Goal: Task Accomplishment & Management: Use online tool/utility

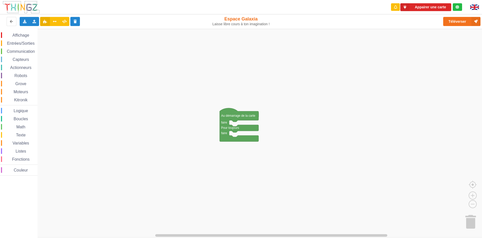
click at [20, 46] on div "Affichage Entrées/Sorties Communication Capteurs Actionneurs Robots Grove Moteu…" at bounding box center [19, 103] width 38 height 143
click at [20, 52] on span "Communication" at bounding box center [21, 51] width 30 height 4
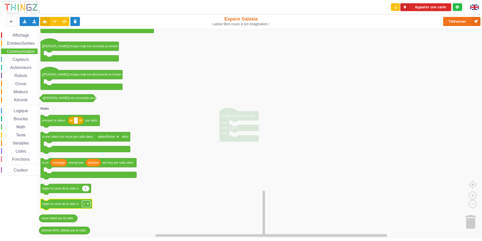
click at [90, 204] on rect "Espace de travail de Blocky" at bounding box center [86, 203] width 9 height 7
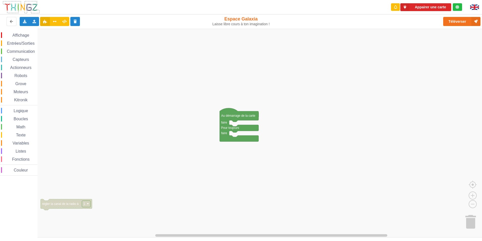
click at [89, 204] on image "Espace de travail de Blocky" at bounding box center [88, 203] width 2 height 2
click at [16, 155] on div "Affichage Entrées/Sorties Communication Capteurs Actionneurs Robots Grove Moteu…" at bounding box center [19, 103] width 38 height 143
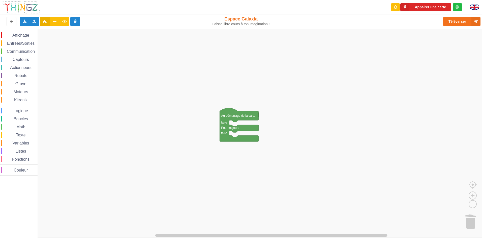
click at [19, 144] on span "Variables" at bounding box center [21, 143] width 18 height 4
click at [19, 134] on span "Texte" at bounding box center [20, 135] width 11 height 4
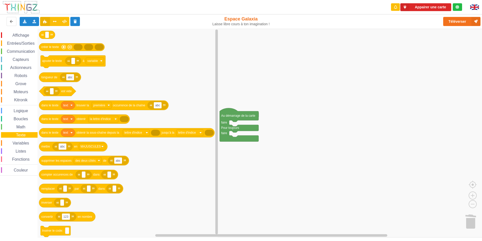
click at [26, 118] on span "Boucles" at bounding box center [21, 119] width 16 height 4
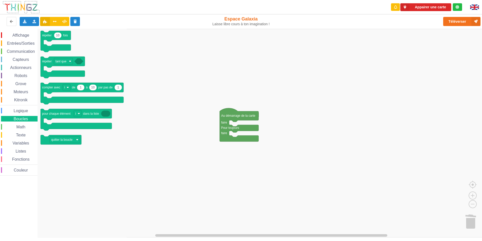
click at [25, 111] on span "Logique" at bounding box center [21, 110] width 16 height 4
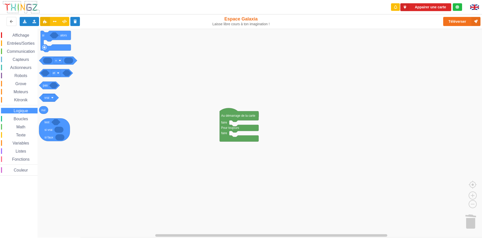
click at [21, 99] on span "Kitronik" at bounding box center [20, 100] width 15 height 4
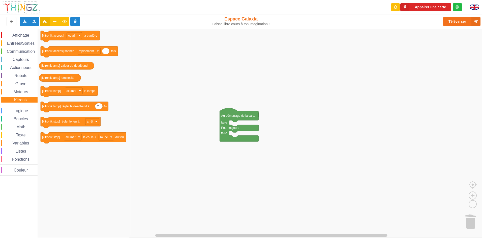
click at [18, 93] on span "Moteurs" at bounding box center [21, 92] width 16 height 4
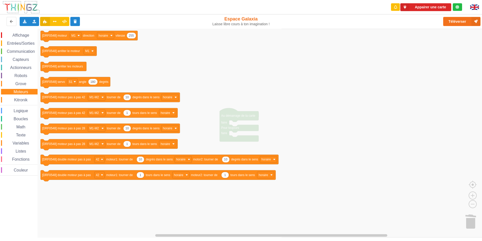
click at [20, 86] on div "Grove" at bounding box center [19, 84] width 37 height 6
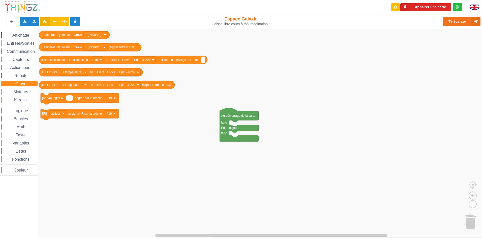
click at [16, 89] on div "Moteurs" at bounding box center [19, 92] width 37 height 6
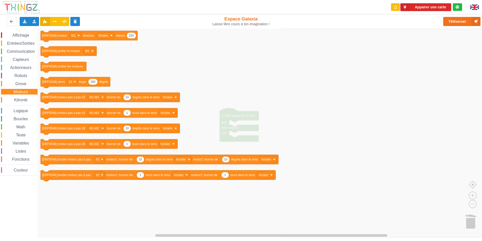
click at [19, 87] on div "Affichage Entrées/Sorties Communication Capteurs Actionneurs Robots Grove Moteu…" at bounding box center [19, 103] width 38 height 143
click at [18, 85] on span "Grove" at bounding box center [21, 83] width 13 height 4
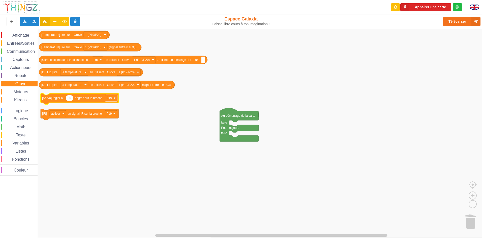
click at [109, 98] on text "P19" at bounding box center [110, 98] width 6 height 4
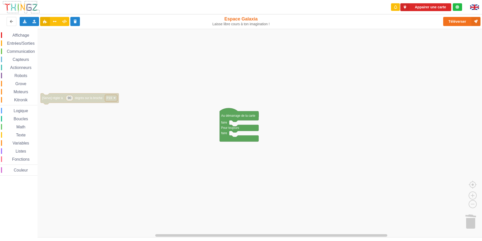
click at [109, 98] on text "P19" at bounding box center [110, 98] width 6 height 4
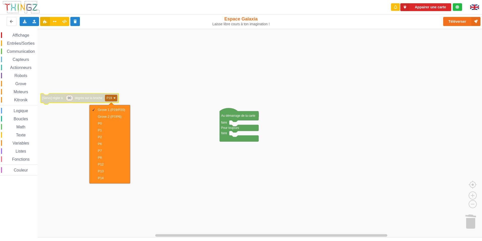
click at [113, 98] on rect "Espace de travail de Blocky" at bounding box center [111, 98] width 12 height 7
click at [19, 89] on div "Moteurs" at bounding box center [19, 92] width 37 height 6
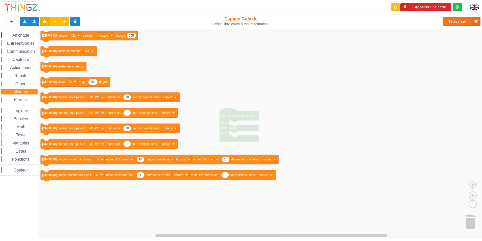
click at [18, 80] on div "Affichage Entrées/Sorties Communication Capteurs Actionneurs Robots Grove Moteu…" at bounding box center [19, 103] width 38 height 143
click at [18, 79] on div "Affichage Entrées/Sorties Communication Capteurs Actionneurs Robots Grove Moteu…" at bounding box center [19, 103] width 38 height 143
click at [18, 77] on span "Robots" at bounding box center [21, 75] width 14 height 4
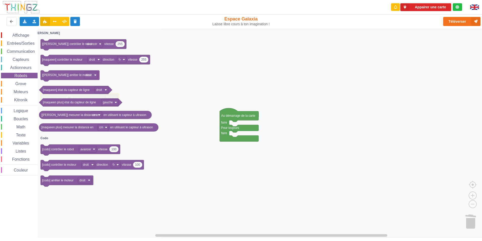
click at [18, 67] on span "Actionneurs" at bounding box center [20, 67] width 23 height 4
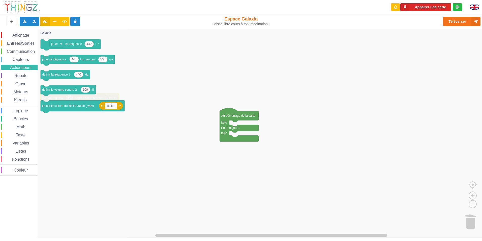
click at [18, 61] on span "Capteurs" at bounding box center [21, 59] width 18 height 4
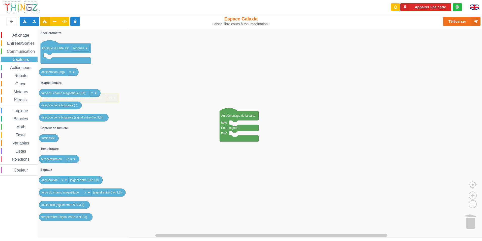
click at [27, 69] on span "Actionneurs" at bounding box center [20, 67] width 23 height 4
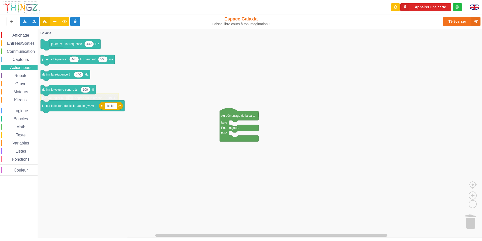
click at [24, 37] on span "Affichage" at bounding box center [21, 35] width 18 height 4
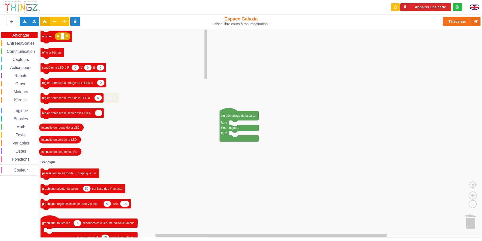
click at [25, 82] on span "Grove" at bounding box center [21, 83] width 13 height 4
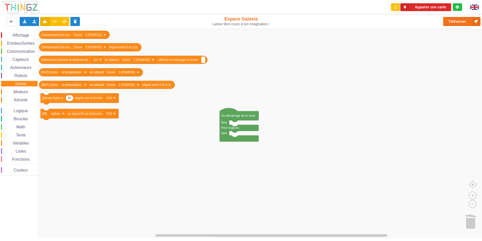
click at [22, 89] on div "Moteurs" at bounding box center [19, 92] width 37 height 6
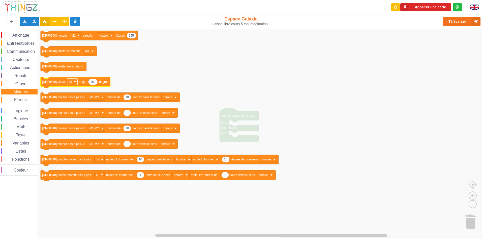
click at [70, 82] on text "S1" at bounding box center [71, 82] width 4 height 4
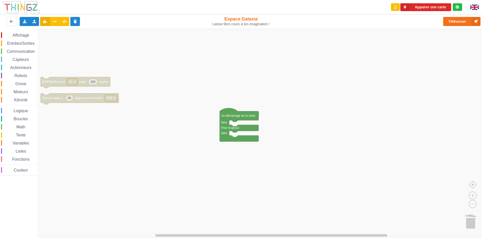
click at [70, 82] on text "S1" at bounding box center [71, 82] width 4 height 4
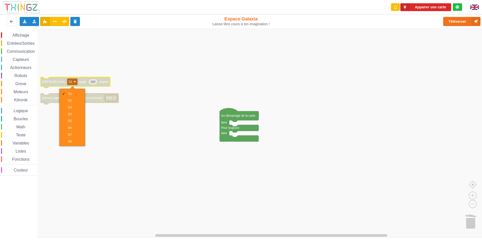
click at [65, 61] on rect "Espace de travail de Blocky" at bounding box center [243, 133] width 486 height 208
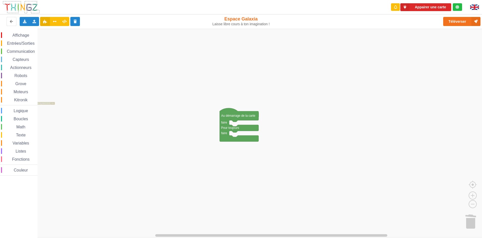
click at [20, 83] on span "Grove" at bounding box center [21, 83] width 13 height 4
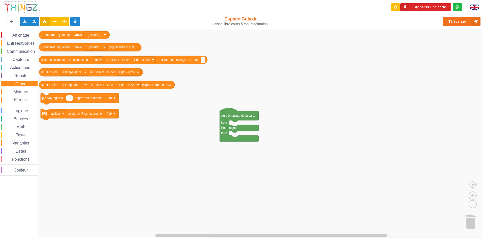
click at [20, 93] on span "Moteurs" at bounding box center [21, 92] width 16 height 4
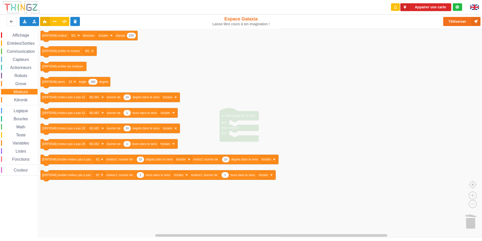
click at [25, 99] on span "Kitronik" at bounding box center [20, 100] width 15 height 4
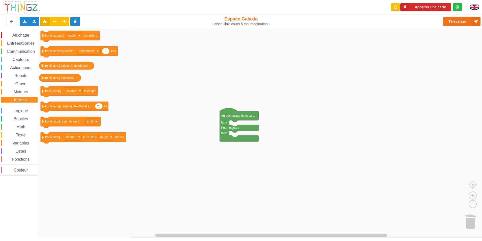
click at [24, 83] on span "Grove" at bounding box center [21, 83] width 13 height 4
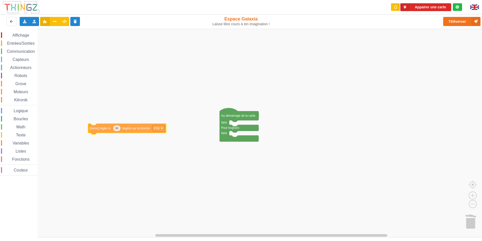
click at [69, 144] on div "Affichage Entrées/Sorties Communication Capteurs Actionneurs Robots Grove Moteu…" at bounding box center [243, 133] width 486 height 208
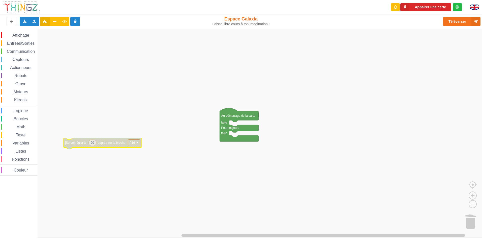
click at [133, 144] on text "P19" at bounding box center [133, 143] width 6 height 4
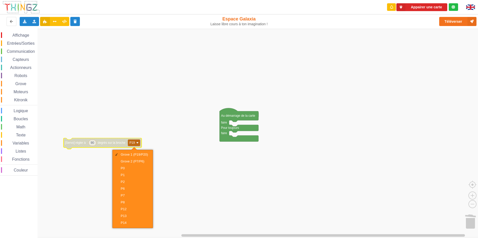
click at [412, 11] on div "Appairer une carte" at bounding box center [423, 7] width 80 height 14
click at [411, 10] on button "Appairer une carte" at bounding box center [422, 7] width 51 height 8
click at [429, 5] on div "Connecté à la carte" at bounding box center [426, 7] width 32 height 4
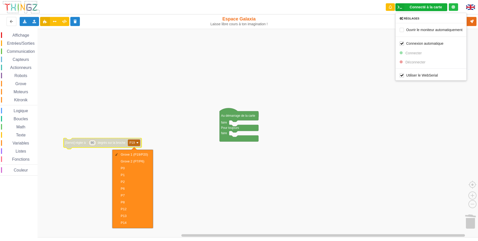
click at [368, 43] on rect "Espace de travail de Blocky" at bounding box center [243, 133] width 486 height 208
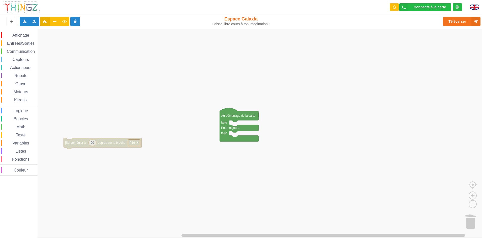
click at [19, 14] on div "Exporter l'assemblage de blocs Exporter l'assemblage de blocs au format Python …" at bounding box center [96, 21] width 197 height 16
click at [21, 12] on img at bounding box center [21, 7] width 38 height 13
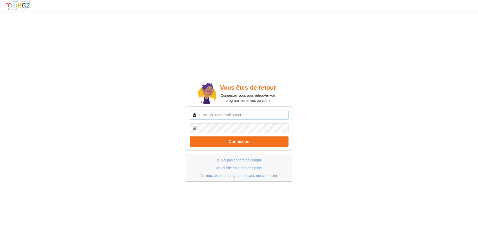
click at [222, 114] on input "text" at bounding box center [239, 115] width 99 height 10
type input "etiennevigneaub@gmail.com"
click at [190, 136] on button "Connexion" at bounding box center [239, 141] width 99 height 10
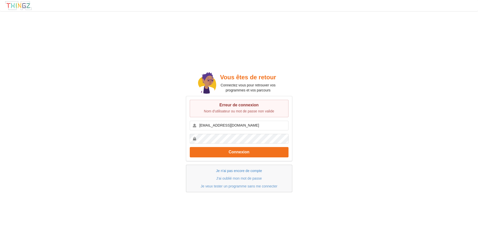
click at [229, 170] on link "Je n'ai pas encore de compte" at bounding box center [239, 170] width 46 height 4
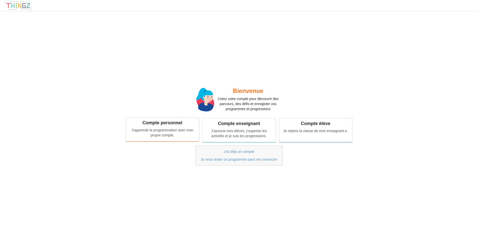
click at [157, 135] on div "J'apprends la programmation avec mon propre compte." at bounding box center [163, 132] width 66 height 10
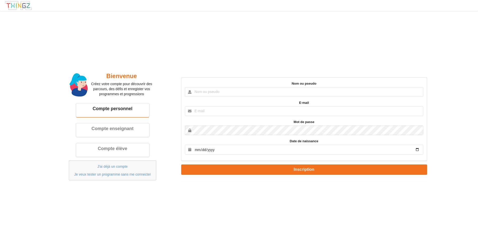
click at [245, 92] on input "text" at bounding box center [304, 92] width 239 height 10
type input "t"
type input "etienne"
type input "etiennevigneaub@gmail.com"
click at [225, 150] on input "date" at bounding box center [304, 150] width 239 height 10
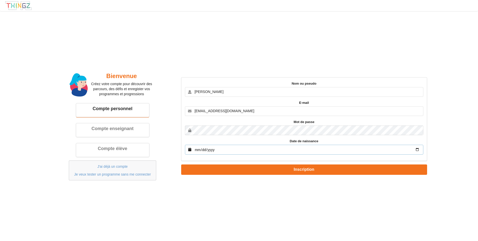
click at [419, 147] on input "date" at bounding box center [304, 150] width 239 height 10
type input "2009-07-24"
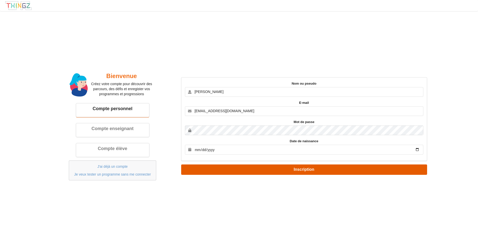
click at [269, 166] on button "Inscription" at bounding box center [304, 169] width 246 height 10
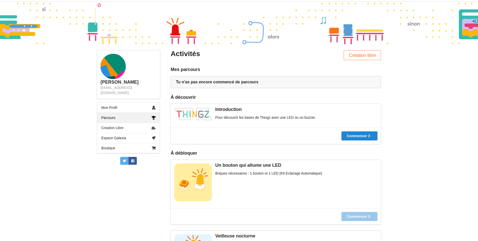
scroll to position [25, 0]
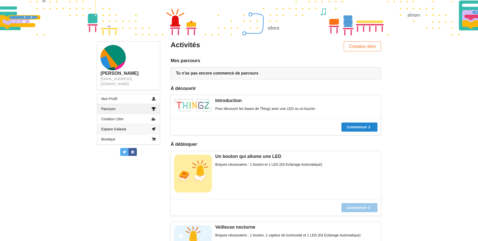
click at [149, 124] on link "Espace Galaxia" at bounding box center [128, 129] width 63 height 10
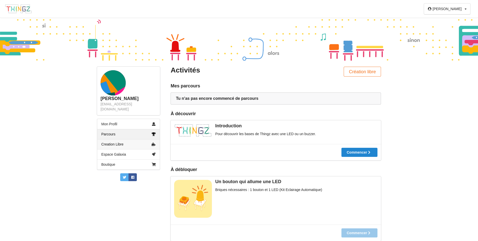
click at [107, 141] on link "Creation Libre" at bounding box center [128, 144] width 63 height 10
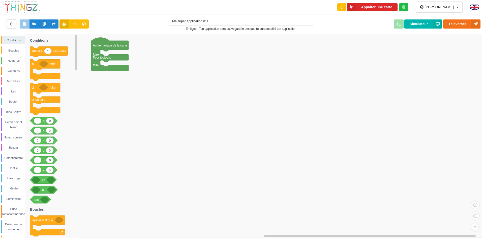
type input "Ma super application n°1"
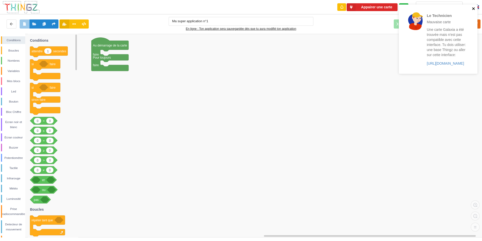
click at [473, 8] on icon "close" at bounding box center [474, 9] width 4 height 4
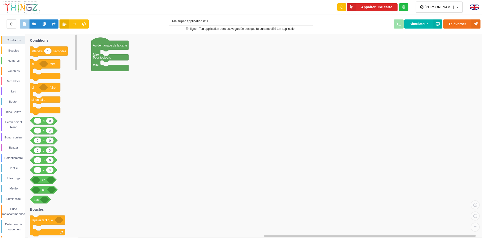
click at [400, 5] on div "Le Technicien Mauvaise carte Une carte Galaxia a été trouvée mais n'est pas com…" at bounding box center [438, 41] width 81 height 75
click at [431, 23] on button "Simulateur" at bounding box center [424, 23] width 38 height 9
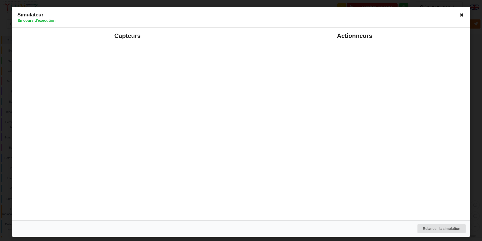
click at [458, 15] on icon at bounding box center [462, 15] width 8 height 8
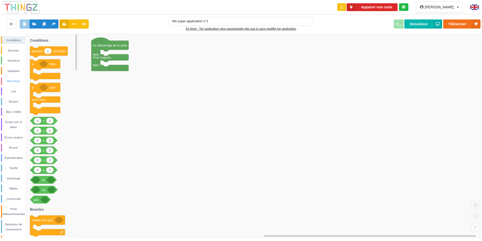
click at [5, 82] on div "Mes blocs" at bounding box center [13, 80] width 23 height 5
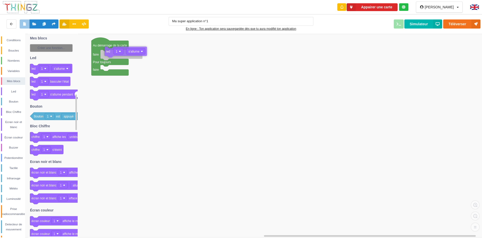
drag, startPoint x: 32, startPoint y: 66, endPoint x: 171, endPoint y: 36, distance: 143.0
click at [106, 49] on div "Conditions Boucles Nombres Variables Mes blocs Led Bouton Bloc Chiffre Ecran no…" at bounding box center [243, 135] width 486 height 203
type input "Ma super application n°1"
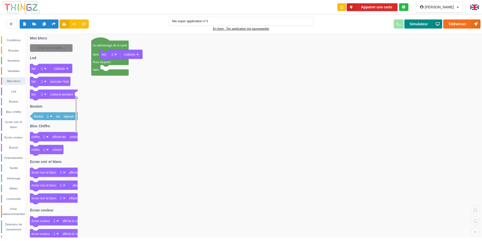
click at [433, 24] on icon at bounding box center [437, 23] width 9 height 9
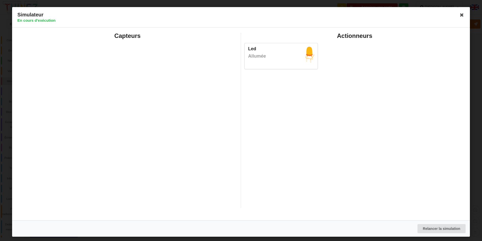
click at [283, 64] on div "Led Allumée" at bounding box center [281, 56] width 73 height 26
click at [460, 15] on icon at bounding box center [462, 15] width 8 height 8
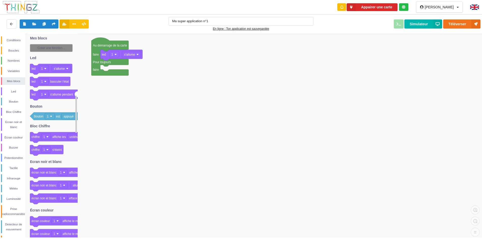
click at [20, 12] on img at bounding box center [21, 7] width 38 height 13
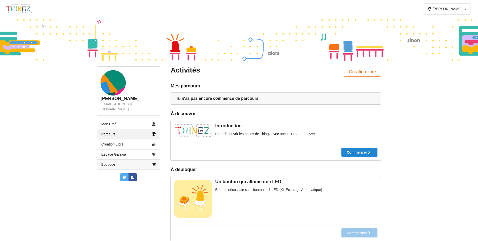
click at [118, 159] on link "Boutique" at bounding box center [128, 164] width 63 height 10
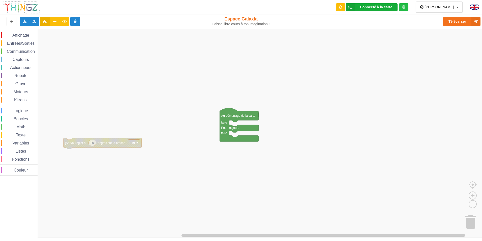
click at [380, 8] on div "Connecté à la carte" at bounding box center [376, 7] width 32 height 4
click at [456, 31] on rect "Espace de travail de Blocky" at bounding box center [243, 133] width 486 height 208
click at [464, 18] on button "Téléverser" at bounding box center [461, 21] width 37 height 9
click at [478, 7] on img at bounding box center [474, 7] width 9 height 5
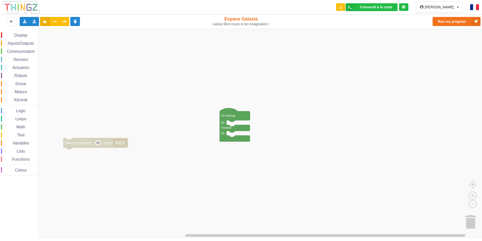
click at [471, 7] on img at bounding box center [474, 7] width 9 height 6
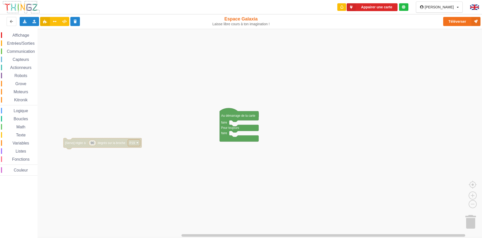
click at [457, 9] on div "etienne Profil Déconnexion" at bounding box center [442, 7] width 34 height 4
click at [17, 51] on span "Communication" at bounding box center [21, 51] width 30 height 4
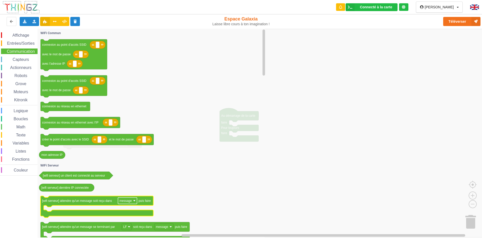
click at [129, 202] on text "message" at bounding box center [126, 201] width 12 height 4
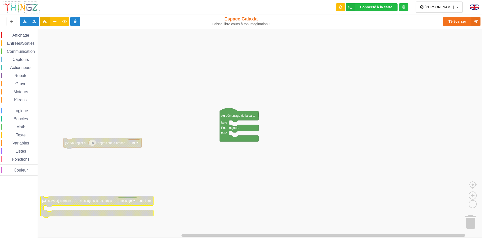
click at [129, 200] on text "message" at bounding box center [126, 201] width 12 height 4
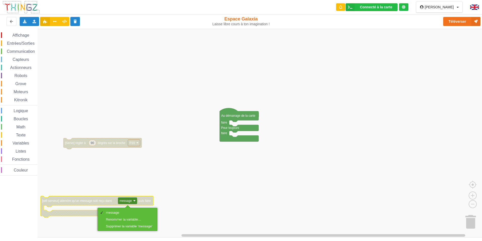
click at [129, 200] on text "message" at bounding box center [126, 201] width 12 height 4
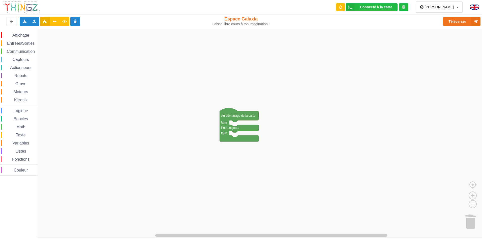
click at [25, 119] on span "Boucles" at bounding box center [21, 119] width 16 height 4
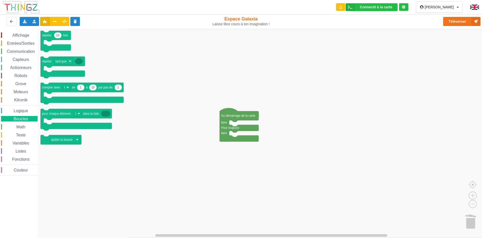
click at [23, 124] on div "Math" at bounding box center [19, 127] width 37 height 6
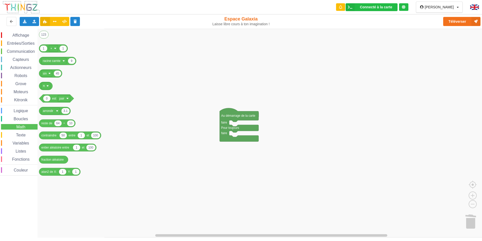
click at [23, 117] on span "Boucles" at bounding box center [21, 119] width 16 height 4
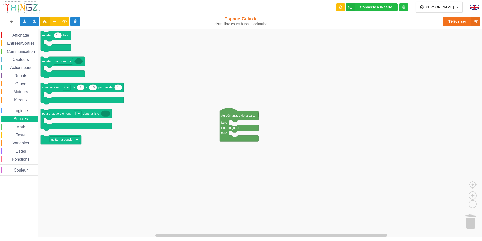
click at [24, 108] on div "Logique" at bounding box center [19, 111] width 37 height 6
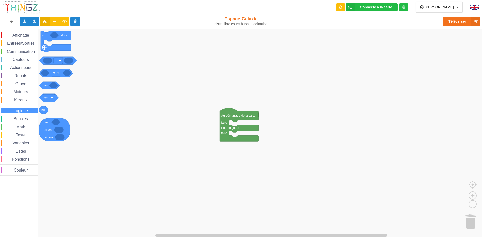
click at [22, 142] on span "Variables" at bounding box center [21, 143] width 18 height 4
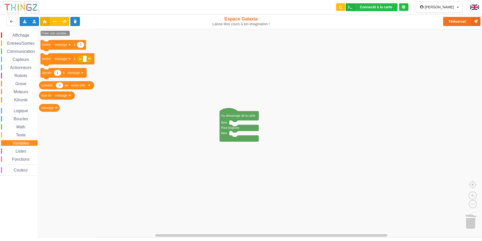
click at [27, 34] on span "Affichage" at bounding box center [21, 35] width 18 height 4
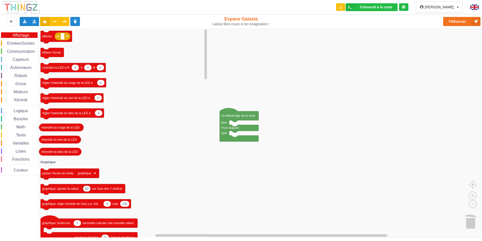
click at [19, 49] on div "Communication" at bounding box center [19, 51] width 37 height 6
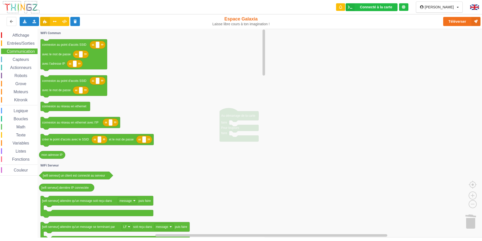
click at [20, 44] on span "Entrées/Sorties" at bounding box center [20, 43] width 29 height 4
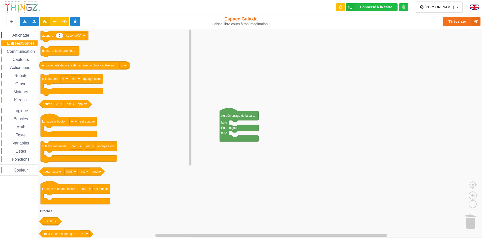
click at [23, 51] on span "Communication" at bounding box center [21, 51] width 30 height 4
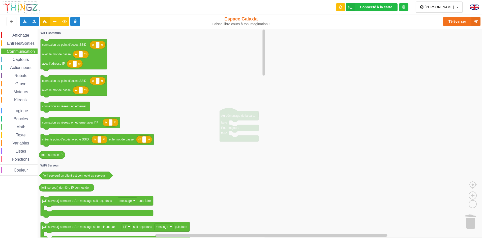
click at [25, 42] on span "Entrées/Sorties" at bounding box center [20, 43] width 29 height 4
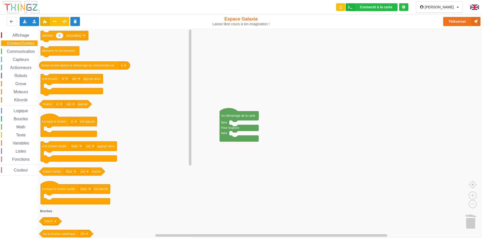
click at [26, 49] on span "Communication" at bounding box center [21, 51] width 30 height 4
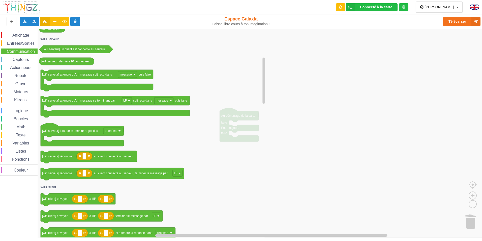
click at [20, 58] on span "Capteurs" at bounding box center [21, 59] width 18 height 4
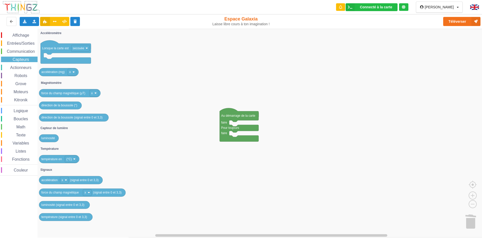
click at [20, 44] on span "Entrées/Sorties" at bounding box center [20, 43] width 29 height 4
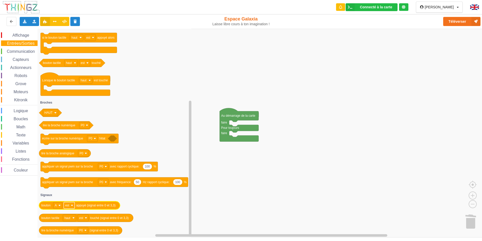
click at [65, 206] on text "est" at bounding box center [67, 205] width 4 height 4
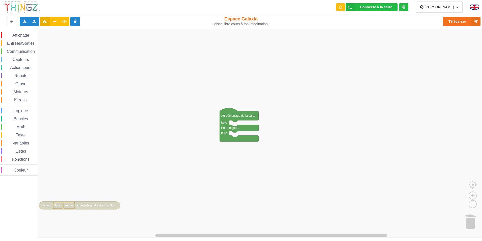
click at [65, 206] on text "est" at bounding box center [67, 205] width 4 height 4
click at [65, 205] on rect "Espace de travail de Blocky" at bounding box center [69, 205] width 11 height 7
click at [59, 204] on image "Espace de travail de Blocky" at bounding box center [60, 205] width 2 height 2
drag, startPoint x: 22, startPoint y: 122, endPoint x: 19, endPoint y: 90, distance: 32.0
click at [18, 93] on div "Affichage Entrées/Sorties Communication Capteurs Actionneurs Robots Grove Moteu…" at bounding box center [19, 103] width 38 height 143
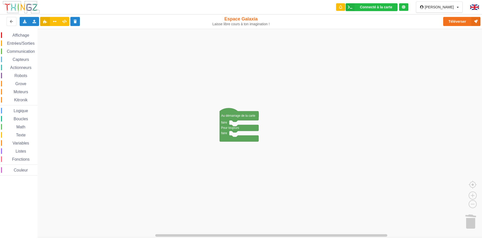
click at [27, 40] on div "Affichage Entrées/Sorties Communication Capteurs Actionneurs Robots Grove Moteu…" at bounding box center [19, 103] width 38 height 143
click at [27, 40] on div "Entrées/Sorties" at bounding box center [19, 43] width 37 height 6
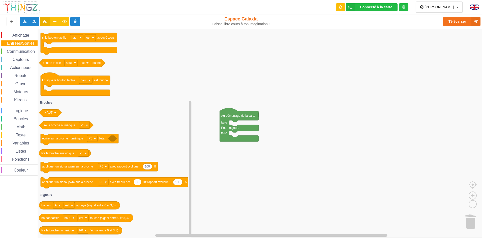
click at [22, 27] on div "Exporter l'assemblage de blocs Exporter l'assemblage de blocs au format Python …" at bounding box center [96, 21] width 197 height 16
click at [19, 38] on div "Affichage Entrées/Sorties Communication Capteurs Actionneurs Robots Grove Moteu…" at bounding box center [19, 103] width 38 height 143
click at [19, 31] on div "Affichage Entrées/Sorties Communication Capteurs Actionneurs Robots Grove Moteu…" at bounding box center [19, 103] width 38 height 149
click at [64, 20] on icon at bounding box center [64, 21] width 4 height 3
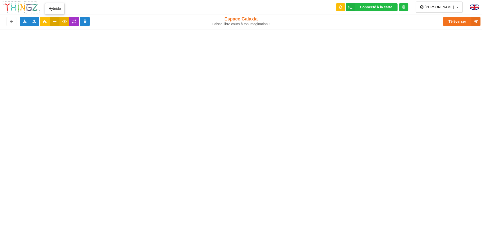
click at [55, 22] on icon at bounding box center [55, 21] width 4 height 3
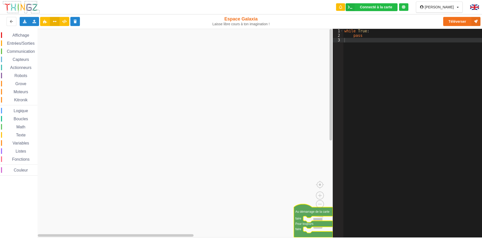
click at [316, 220] on icon "Espace de travail de Blocky" at bounding box center [313, 220] width 39 height 33
click at [318, 218] on image "Espace de travail de Blocky" at bounding box center [324, 220] width 24 height 31
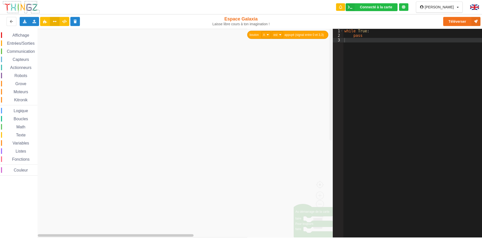
click at [172, 124] on div "Affichage Entrées/Sorties Communication Capteurs Actionneurs Robots Grove Moteu…" at bounding box center [166, 133] width 333 height 208
click at [288, 178] on icon "Espace de travail de Blocky" at bounding box center [289, 133] width 87 height 208
click at [321, 226] on icon "Espace de travail de Blocky" at bounding box center [289, 133] width 87 height 208
click at [318, 222] on icon "Espace de travail de Blocky" at bounding box center [289, 133] width 87 height 208
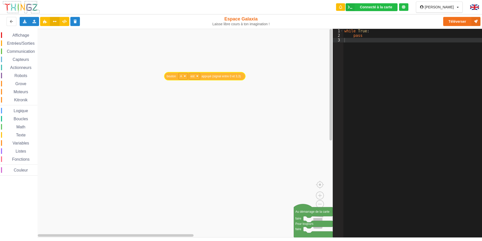
click at [200, 89] on div "Affichage Entrées/Sorties Communication Capteurs Actionneurs Robots Grove Moteu…" at bounding box center [166, 133] width 333 height 208
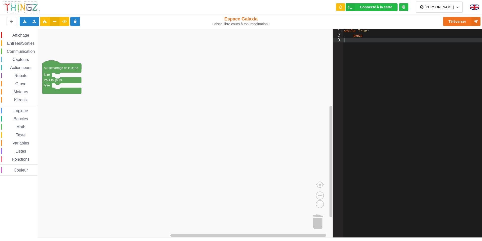
click at [42, 59] on div "Affichage Entrées/Sorties Communication Capteurs Actionneurs Robots Grove Moteu…" at bounding box center [166, 133] width 333 height 208
click at [17, 47] on div "Affichage Entrées/Sorties Communication Capteurs Actionneurs Robots Grove Moteu…" at bounding box center [19, 103] width 38 height 143
click at [17, 48] on div "Affichage Entrées/Sorties Communication Capteurs Actionneurs Robots Grove Moteu…" at bounding box center [19, 103] width 38 height 143
click at [20, 50] on span "Communication" at bounding box center [21, 51] width 30 height 4
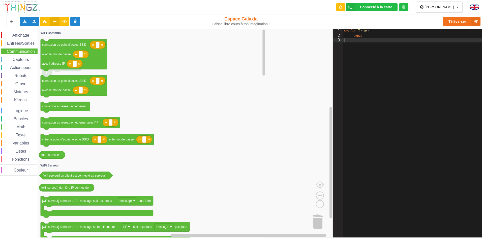
click at [24, 35] on span "Affichage" at bounding box center [21, 35] width 18 height 4
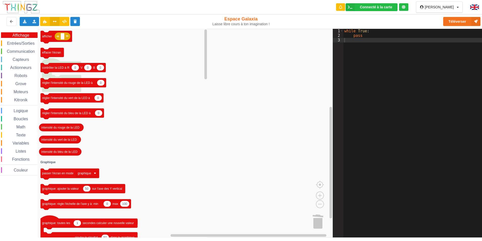
click at [24, 39] on div "Affichage Entrées/Sorties Communication Capteurs Actionneurs Robots Grove Moteu…" at bounding box center [19, 103] width 38 height 143
click at [25, 41] on div "Entrées/Sorties" at bounding box center [19, 43] width 37 height 6
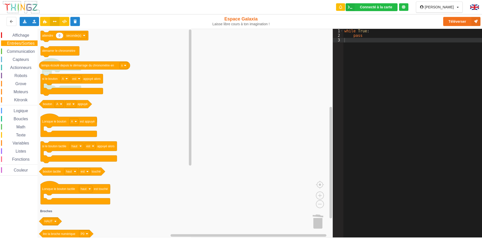
click at [25, 55] on div "Affichage Entrées/Sorties Communication Capteurs Actionneurs Robots Grove Moteu…" at bounding box center [19, 103] width 38 height 143
click at [27, 52] on span "Communication" at bounding box center [21, 51] width 30 height 4
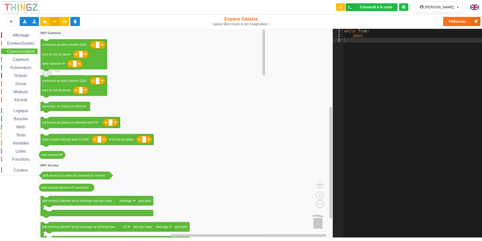
click at [21, 119] on span "Boucles" at bounding box center [21, 119] width 16 height 4
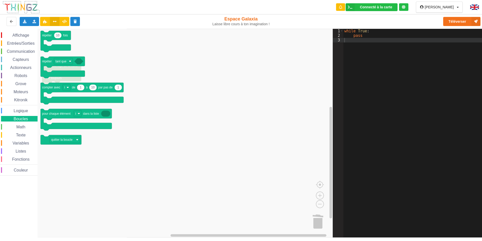
click at [21, 125] on div "Math" at bounding box center [19, 127] width 37 height 6
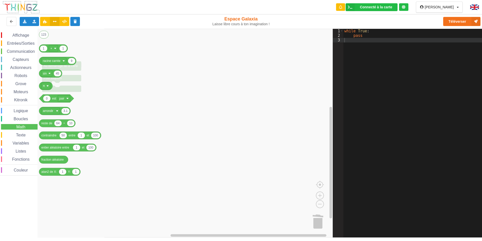
click at [21, 134] on span "Texte" at bounding box center [20, 135] width 11 height 4
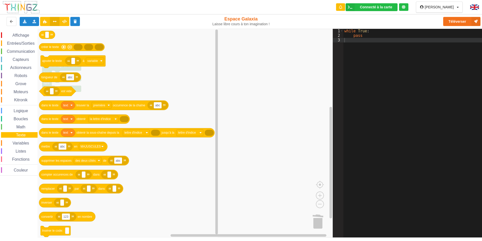
click at [21, 115] on div "Affichage Entrées/Sorties Communication Capteurs Actionneurs Robots Grove Moteu…" at bounding box center [19, 103] width 38 height 143
click at [17, 106] on div "Affichage Entrées/Sorties Communication Capteurs Actionneurs Robots Grove Moteu…" at bounding box center [19, 103] width 38 height 143
click at [16, 112] on span "Logique" at bounding box center [21, 110] width 16 height 4
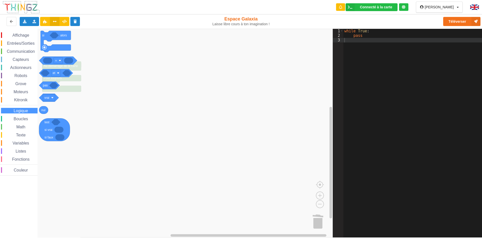
click at [18, 96] on div "Affichage Entrées/Sorties Communication Capteurs Actionneurs Robots Grove Moteu…" at bounding box center [19, 103] width 38 height 143
click at [17, 93] on span "Moteurs" at bounding box center [21, 92] width 16 height 4
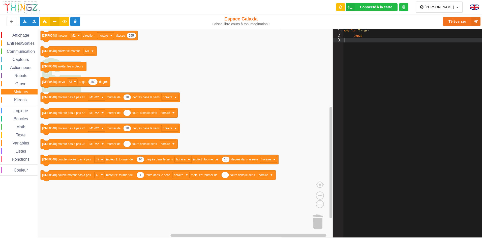
click at [24, 81] on div "Grove" at bounding box center [19, 84] width 37 height 6
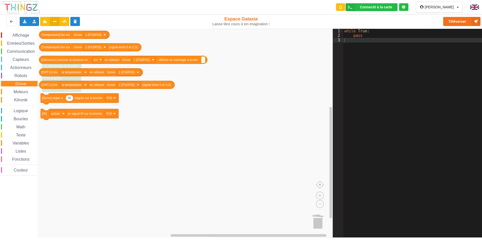
click at [24, 76] on span "Robots" at bounding box center [21, 75] width 14 height 4
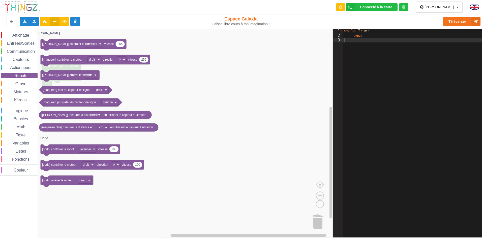
click at [24, 69] on span "Actionneurs" at bounding box center [20, 67] width 23 height 4
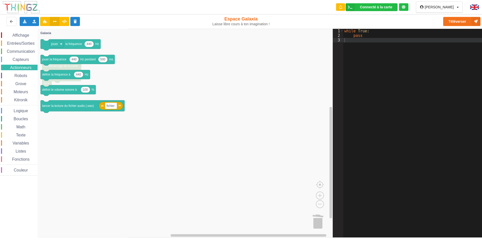
click at [21, 60] on span "Capteurs" at bounding box center [21, 59] width 18 height 4
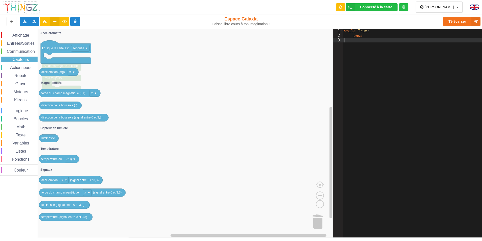
click at [28, 50] on span "Communication" at bounding box center [21, 51] width 30 height 4
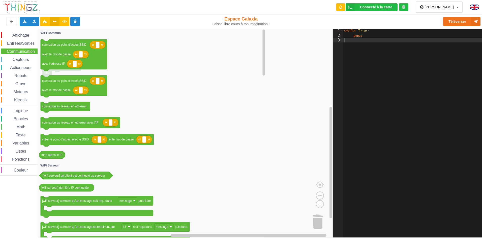
click at [27, 46] on div "Affichage Entrées/Sorties Communication Capteurs Actionneurs Robots Grove Moteu…" at bounding box center [19, 103] width 38 height 143
click at [26, 45] on span "Entrées/Sorties" at bounding box center [20, 43] width 29 height 4
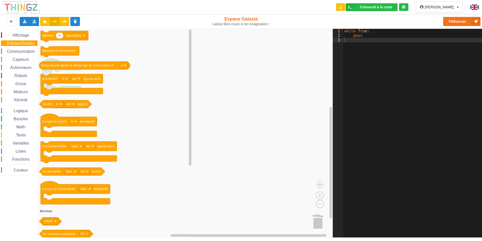
click at [25, 40] on div "Affichage Entrées/Sorties Communication Capteurs Actionneurs Robots Grove Moteu…" at bounding box center [19, 103] width 38 height 143
drag, startPoint x: 26, startPoint y: 34, endPoint x: 20, endPoint y: 36, distance: 5.9
click at [25, 36] on span "Affichage" at bounding box center [21, 35] width 18 height 4
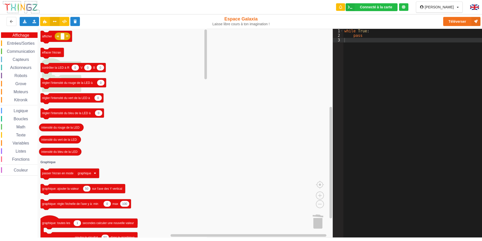
click at [24, 68] on div "Actionneurs" at bounding box center [19, 68] width 37 height 6
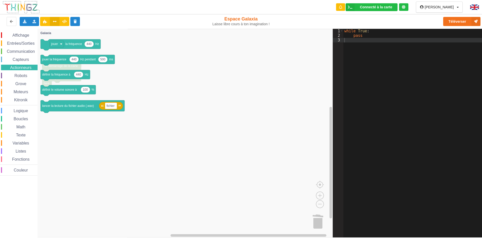
click at [23, 56] on div "Capteurs" at bounding box center [19, 59] width 37 height 6
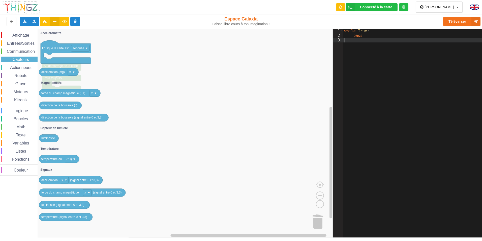
click at [22, 67] on span "Actionneurs" at bounding box center [20, 67] width 23 height 4
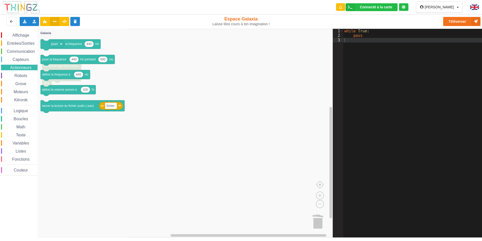
click at [23, 56] on div "Affichage Entrées/Sorties Communication Capteurs Actionneurs Robots Grove Moteu…" at bounding box center [19, 103] width 38 height 143
click at [25, 49] on span "Communication" at bounding box center [21, 51] width 30 height 4
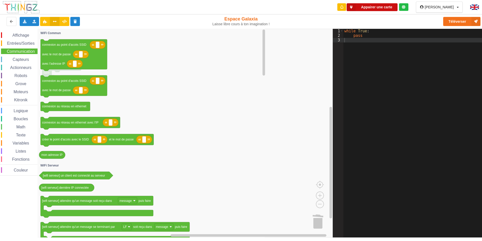
click at [386, 7] on button "Appairer une carte" at bounding box center [372, 7] width 51 height 8
click at [381, 7] on button "Appairer une carte" at bounding box center [372, 7] width 51 height 8
click at [409, 5] on div at bounding box center [403, 7] width 9 height 8
click at [406, 8] on icon at bounding box center [404, 7] width 4 height 4
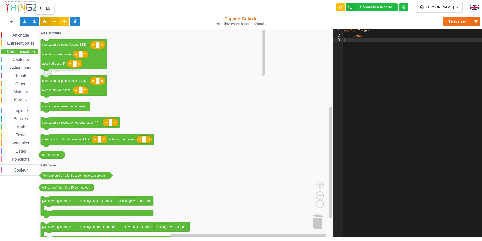
click at [49, 23] on button at bounding box center [45, 21] width 10 height 9
